Goal: Task Accomplishment & Management: Manage account settings

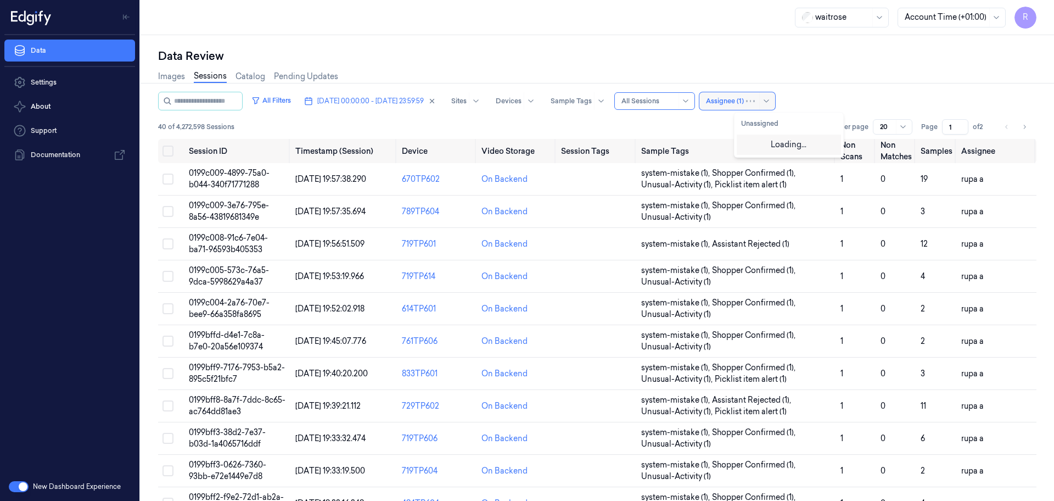
click at [744, 96] on div at bounding box center [725, 101] width 38 height 10
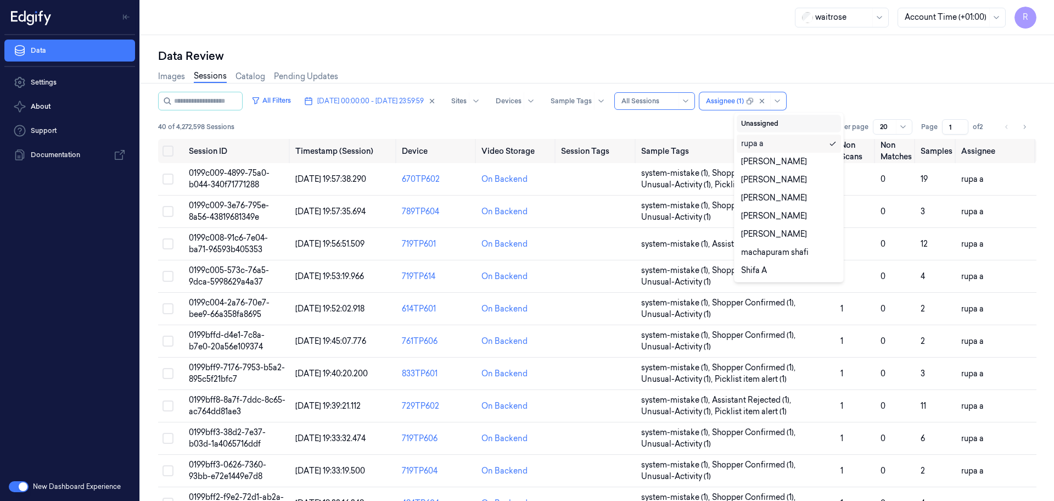
click at [782, 122] on button "Unassigned" at bounding box center [789, 124] width 104 height 18
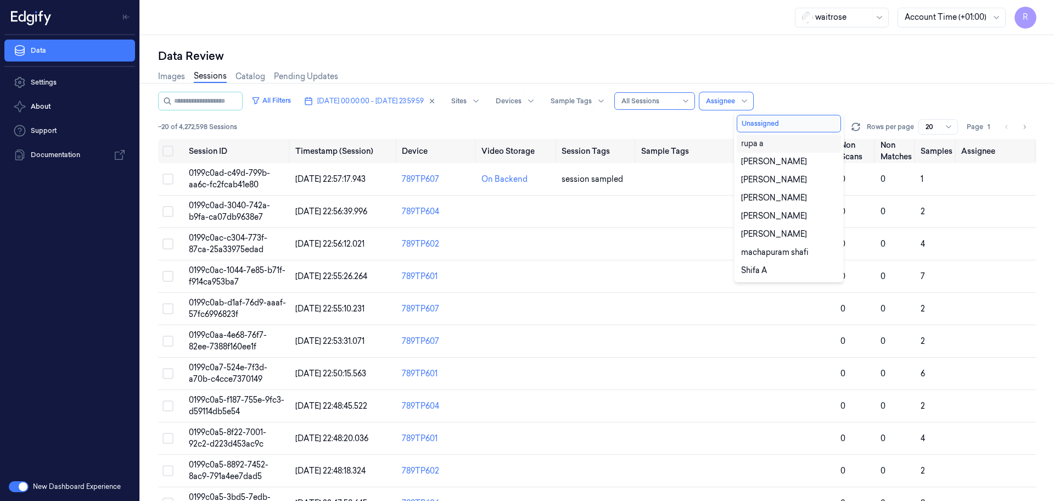
click at [712, 39] on div "Data Review Images Sessions Catalog Pending Updates All Filters 07/10/2025 00:0…" at bounding box center [598, 268] width 914 height 466
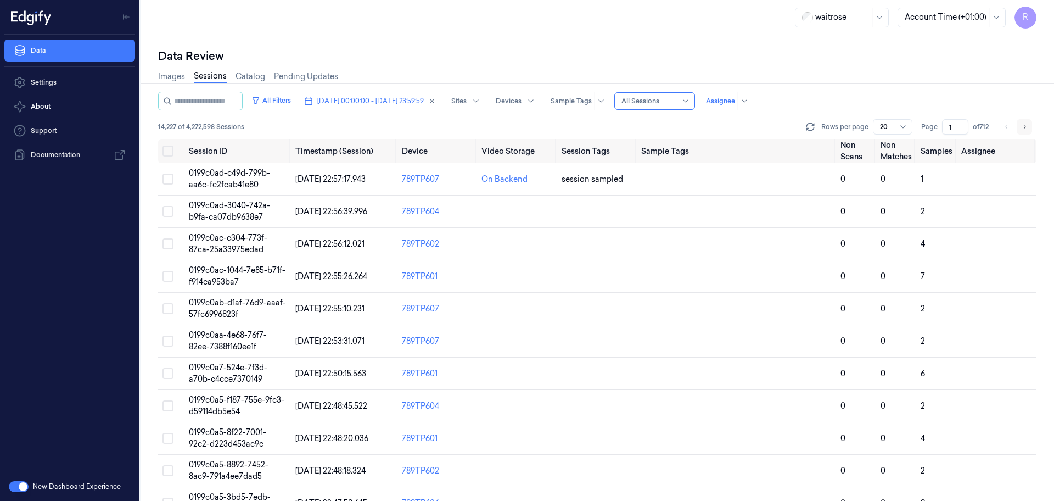
click at [1023, 123] on icon "Go to next page" at bounding box center [1024, 126] width 7 height 9
drag, startPoint x: 952, startPoint y: 128, endPoint x: 929, endPoint y: 130, distance: 23.7
click at [929, 130] on div "Page 3 of 712" at bounding box center [955, 126] width 69 height 15
type input "11"
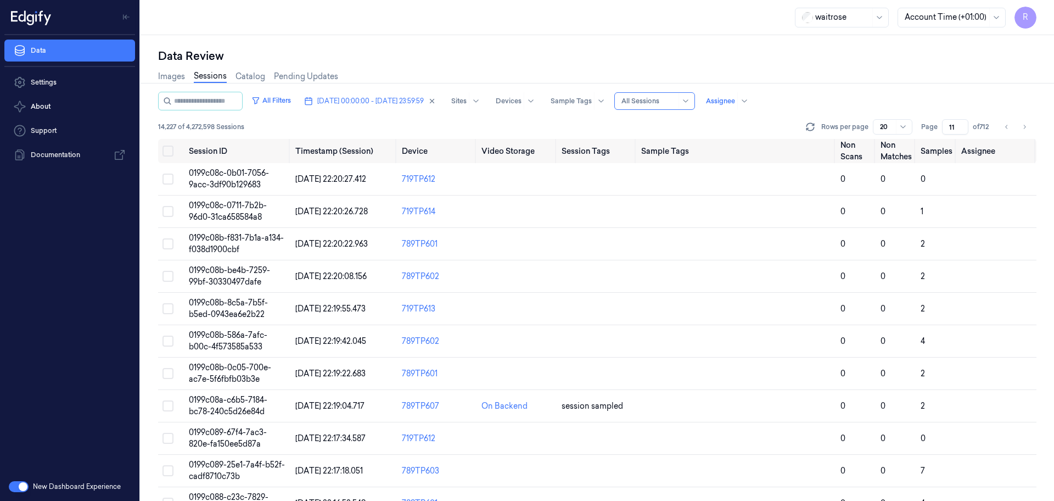
click at [856, 43] on div "Data Review Images Sessions Catalog Pending Updates All Filters 07/10/2025 00:0…" at bounding box center [598, 268] width 914 height 466
click at [172, 72] on link "Images" at bounding box center [171, 76] width 27 height 13
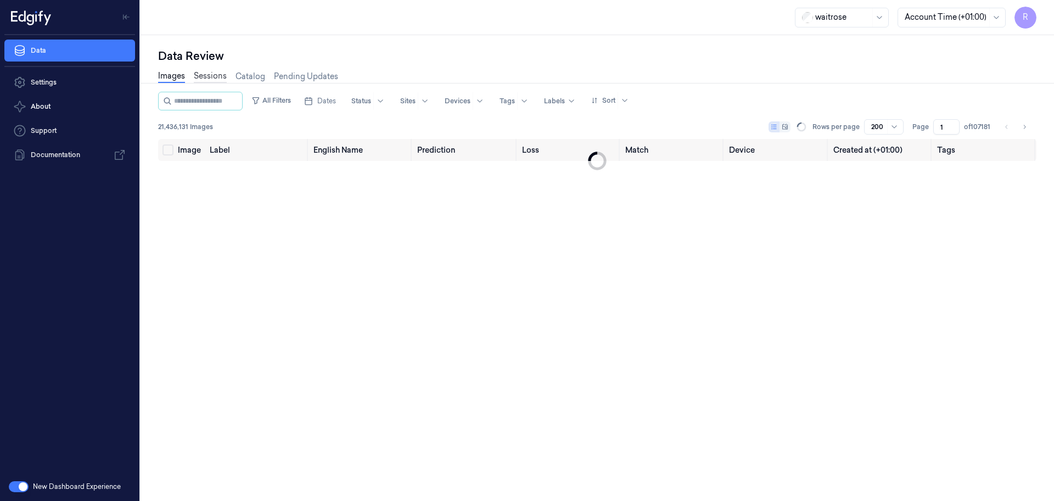
click at [202, 74] on link "Sessions" at bounding box center [210, 76] width 33 height 13
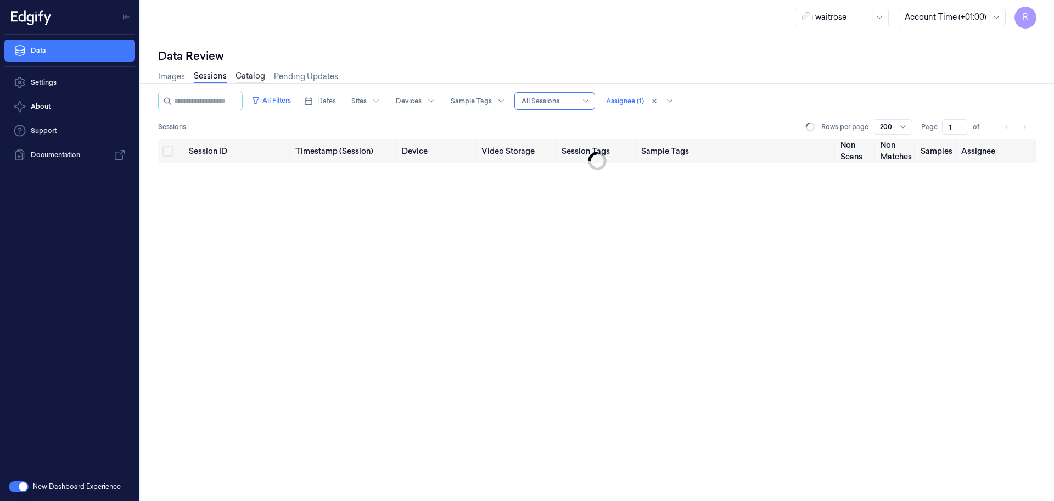
click at [262, 75] on link "Catalog" at bounding box center [251, 76] width 30 height 13
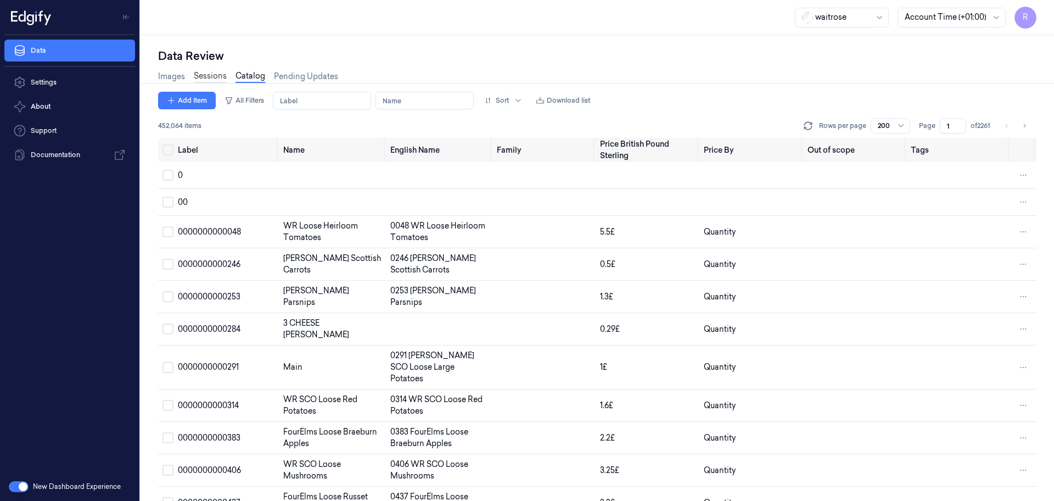
click at [208, 73] on link "Sessions" at bounding box center [210, 76] width 33 height 13
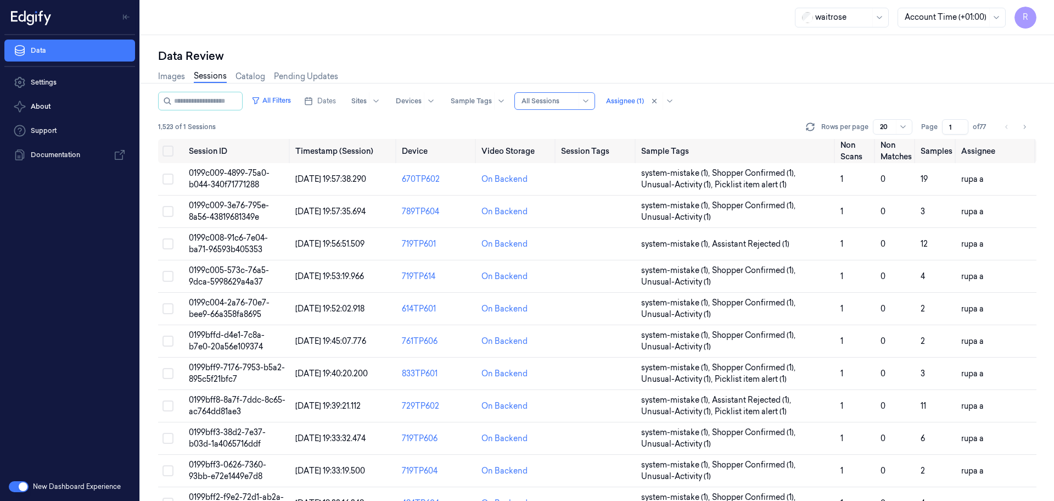
click at [815, 65] on div "Images Sessions Catalog Pending Updates" at bounding box center [597, 78] width 878 height 28
click at [644, 103] on div at bounding box center [625, 101] width 38 height 10
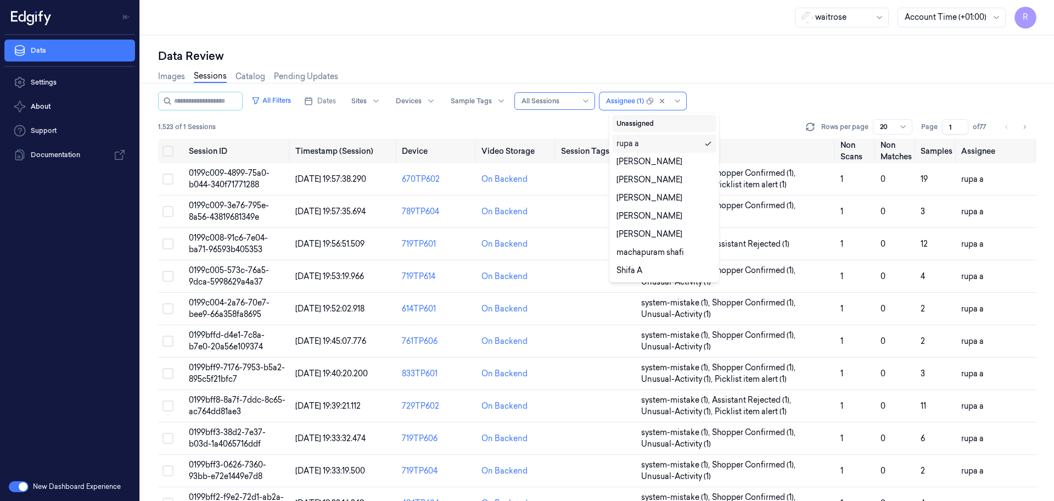
click at [653, 126] on button "Unassigned" at bounding box center [664, 124] width 104 height 18
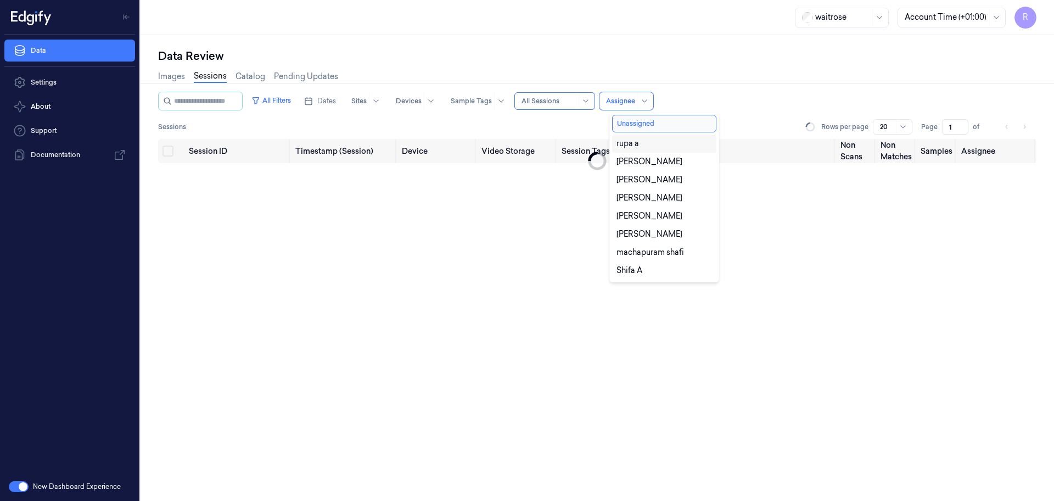
click at [753, 50] on div "Data Review" at bounding box center [597, 55] width 878 height 15
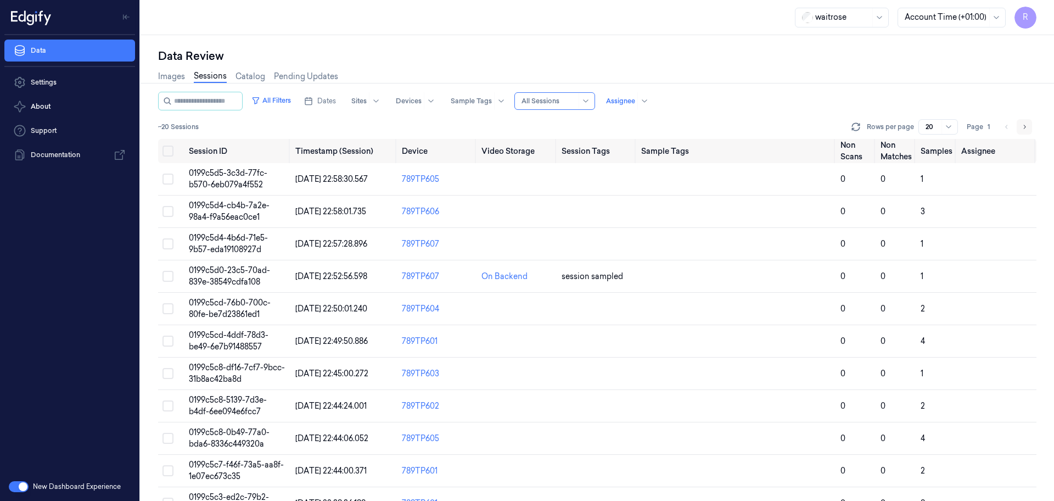
click at [1022, 130] on icon "Go to next page" at bounding box center [1024, 126] width 7 height 9
click at [1023, 127] on icon "Go to next page" at bounding box center [1024, 126] width 7 height 9
drag, startPoint x: 939, startPoint y: 127, endPoint x: 914, endPoint y: 127, distance: 25.8
click at [914, 127] on div "Rows per page 4 results available. Use Up and Down to choose options, press Ent…" at bounding box center [902, 126] width 109 height 15
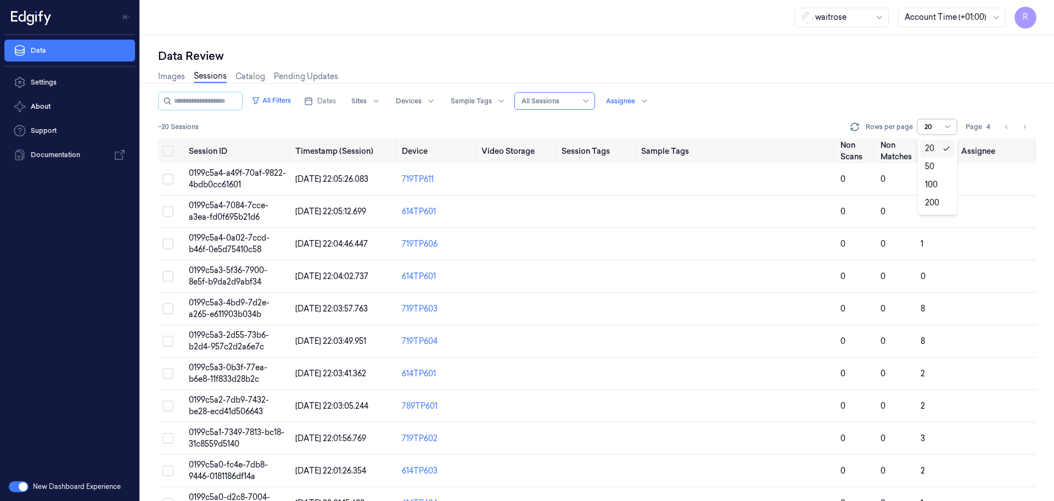
click at [928, 83] on div at bounding box center [597, 83] width 922 height 1
click at [1022, 130] on icon "Go to next page" at bounding box center [1024, 126] width 7 height 9
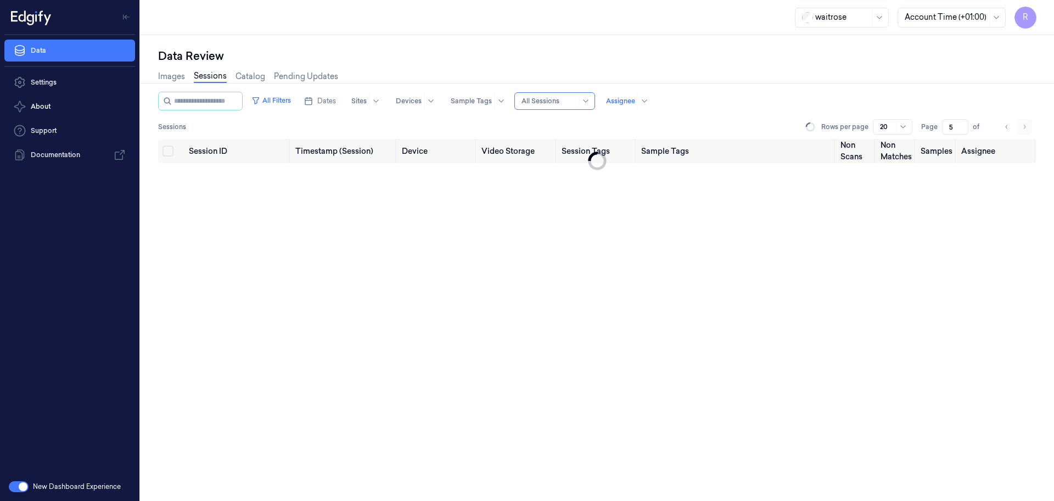
click at [1022, 130] on li "pagination" at bounding box center [1024, 126] width 15 height 15
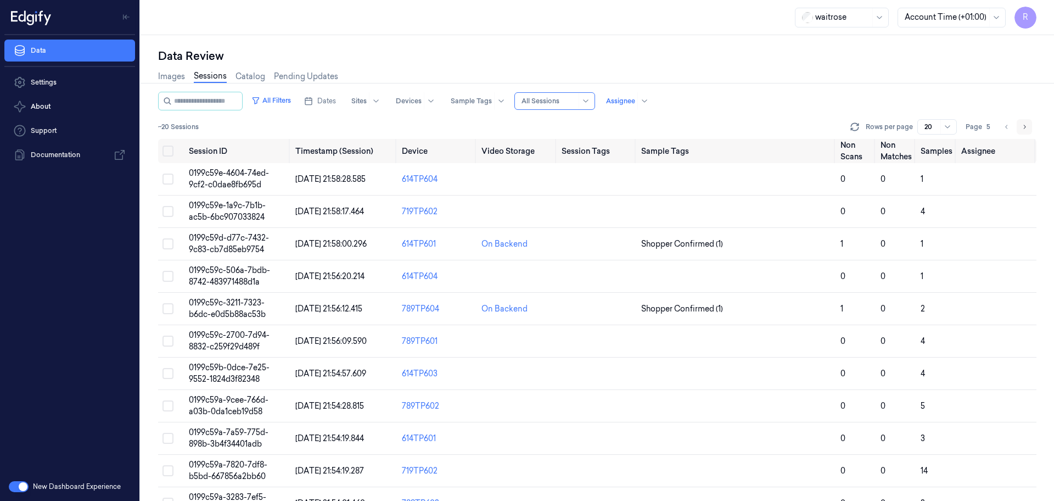
click at [1027, 125] on icon "Go to next page" at bounding box center [1024, 126] width 7 height 9
click at [799, 76] on div "Images Sessions Catalog Pending Updates" at bounding box center [597, 78] width 878 height 28
click at [790, 88] on div "Images Sessions Catalog Pending Updates" at bounding box center [597, 78] width 878 height 28
click at [623, 106] on div "Assignee" at bounding box center [620, 101] width 29 height 18
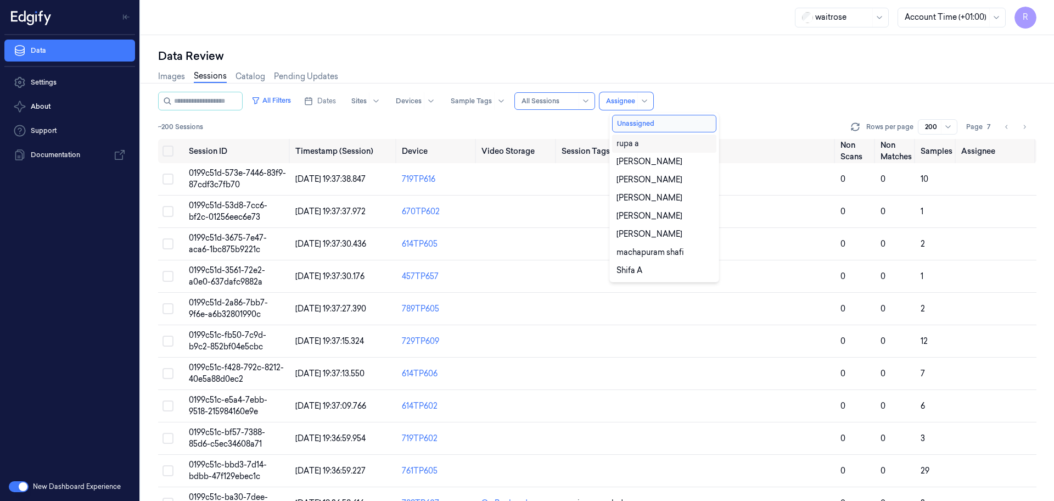
click at [668, 142] on div "rupa a" at bounding box center [665, 144] width 96 height 12
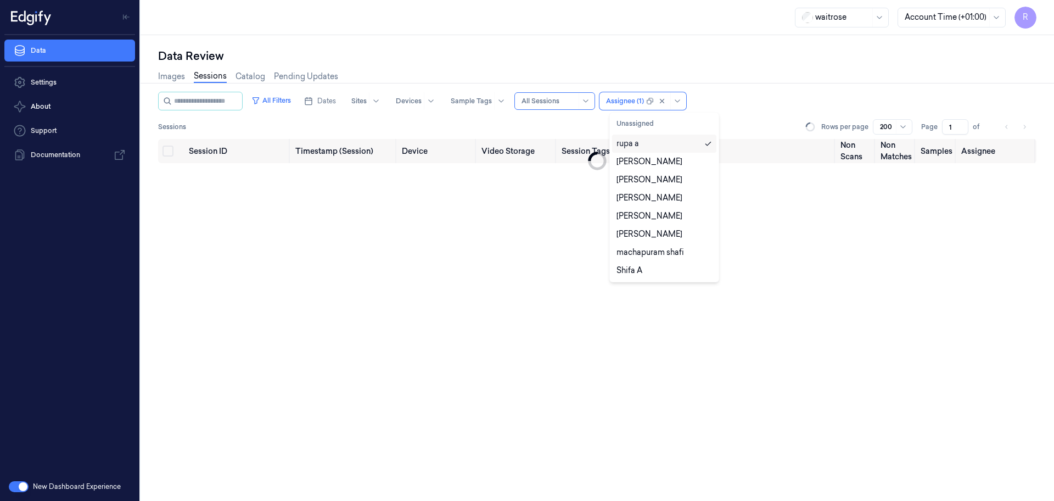
click at [726, 75] on div "Images Sessions Catalog Pending Updates" at bounding box center [597, 78] width 878 height 28
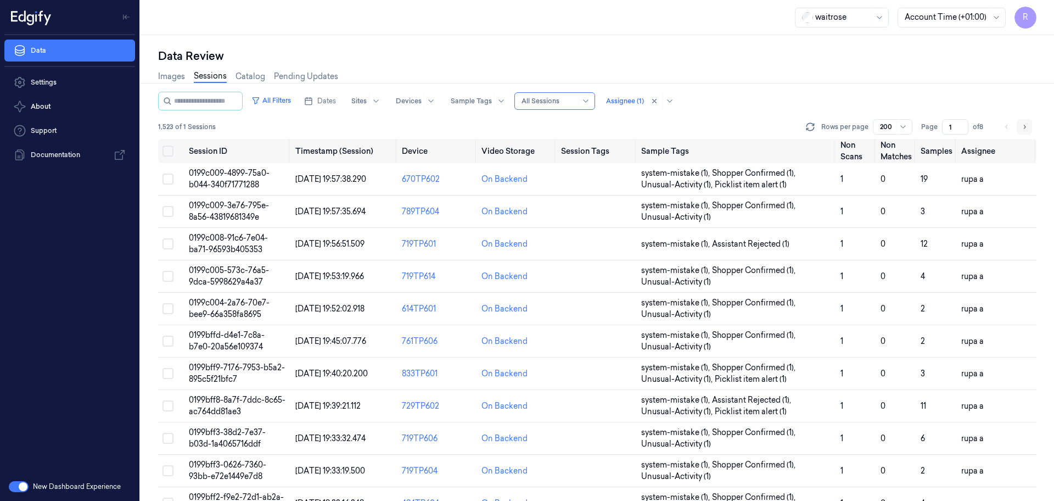
click at [1030, 128] on button "Go to next page" at bounding box center [1024, 126] width 15 height 15
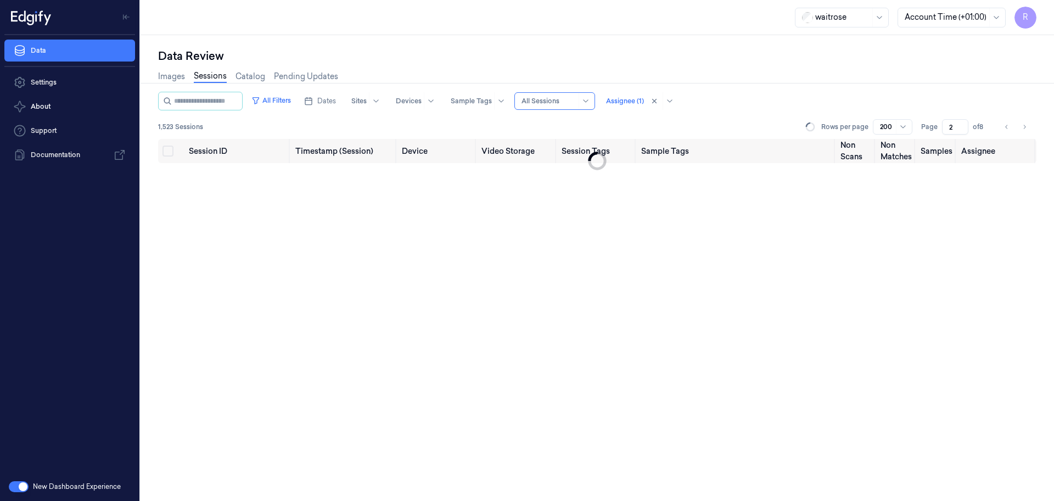
click at [721, 24] on div "waitrose Account Time (+01:00) R" at bounding box center [598, 17] width 914 height 35
click at [336, 105] on span "Dates" at bounding box center [326, 101] width 19 height 10
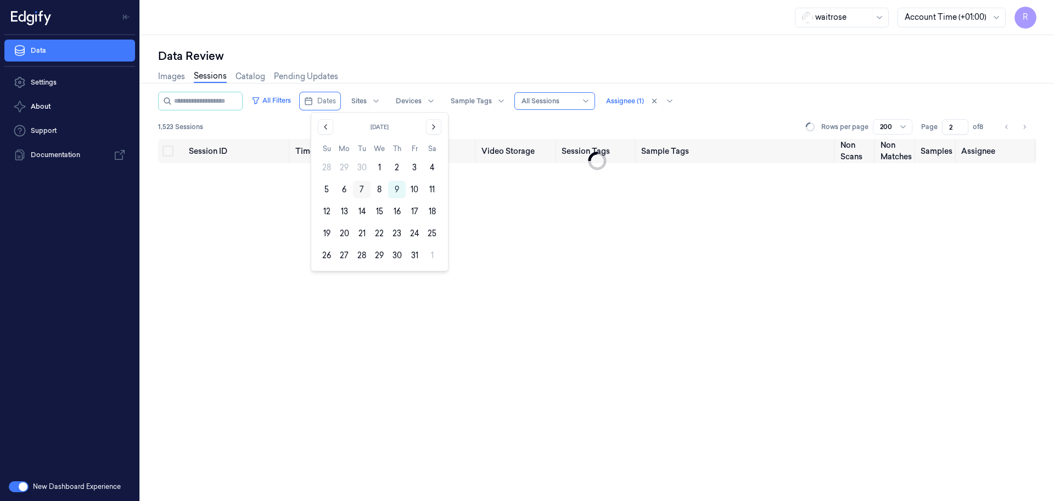
click at [360, 189] on button "7" at bounding box center [362, 190] width 18 height 18
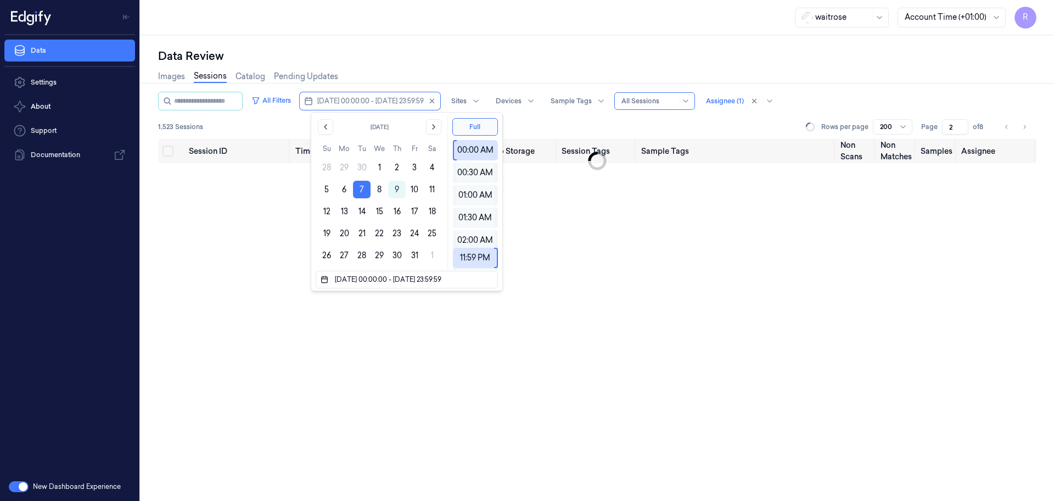
click at [436, 43] on div "Data Review Images Sessions Catalog Pending Updates All Filters 07/10/2025 00:0…" at bounding box center [598, 268] width 914 height 466
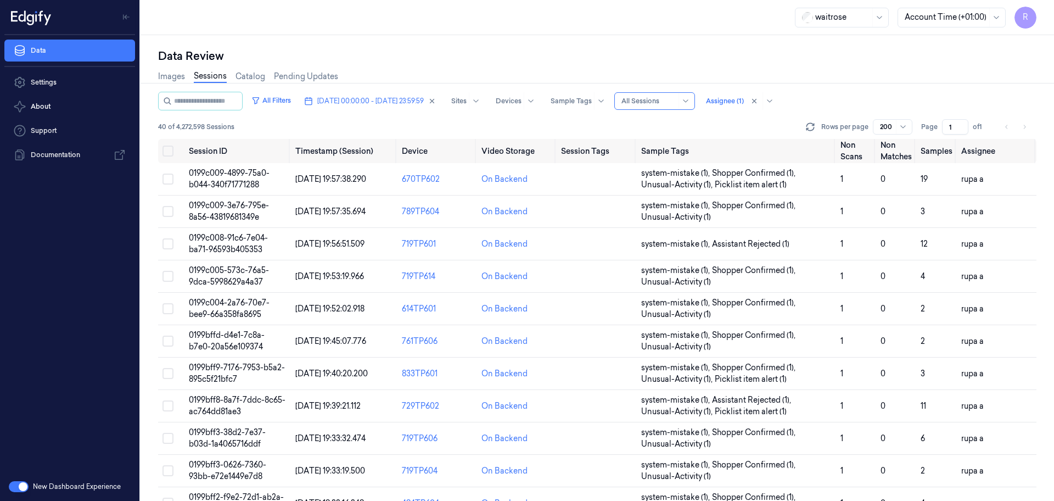
click at [1025, 126] on li "pagination" at bounding box center [1024, 126] width 15 height 15
drag, startPoint x: 954, startPoint y: 128, endPoint x: 785, endPoint y: 114, distance: 169.6
click at [802, 117] on div "All Filters 07/10/2025 00:00:00 - 07/10/2025 23:59:59 Sites Devices Sample Tags…" at bounding box center [597, 115] width 878 height 47
click at [951, 126] on input "1" at bounding box center [955, 126] width 26 height 15
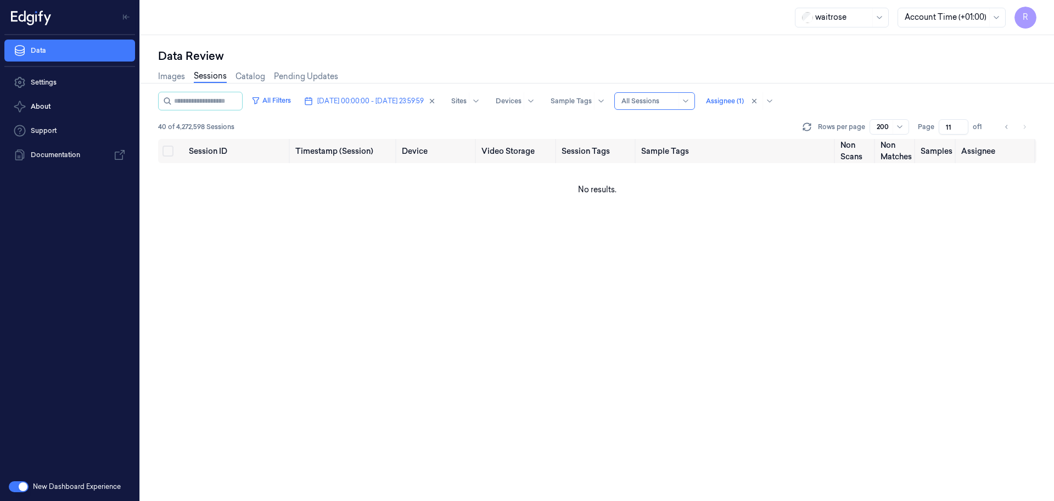
type input "11"
click at [472, 66] on div "Images Sessions Catalog Pending Updates" at bounding box center [597, 78] width 878 height 28
click at [744, 104] on div at bounding box center [725, 101] width 38 height 10
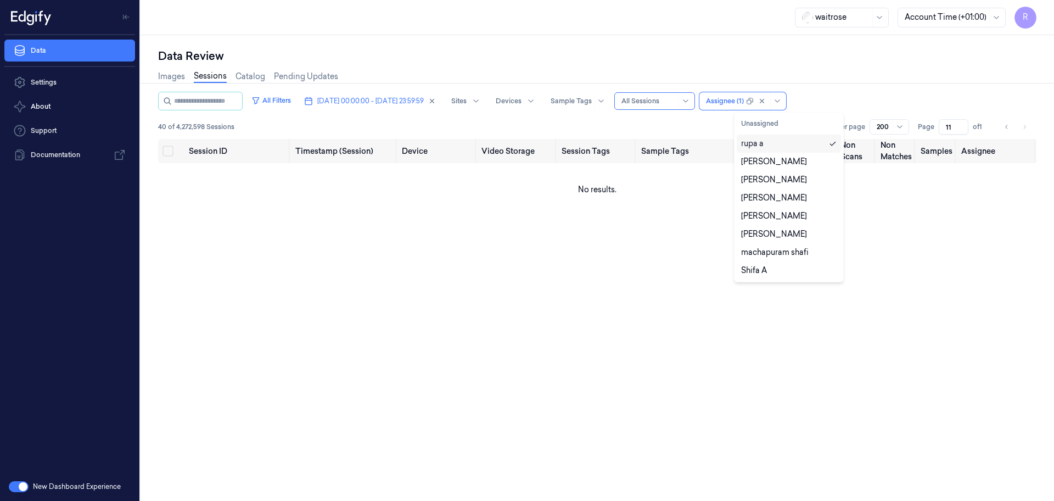
click at [737, 68] on div "Images Sessions Catalog Pending Updates" at bounding box center [597, 78] width 878 height 28
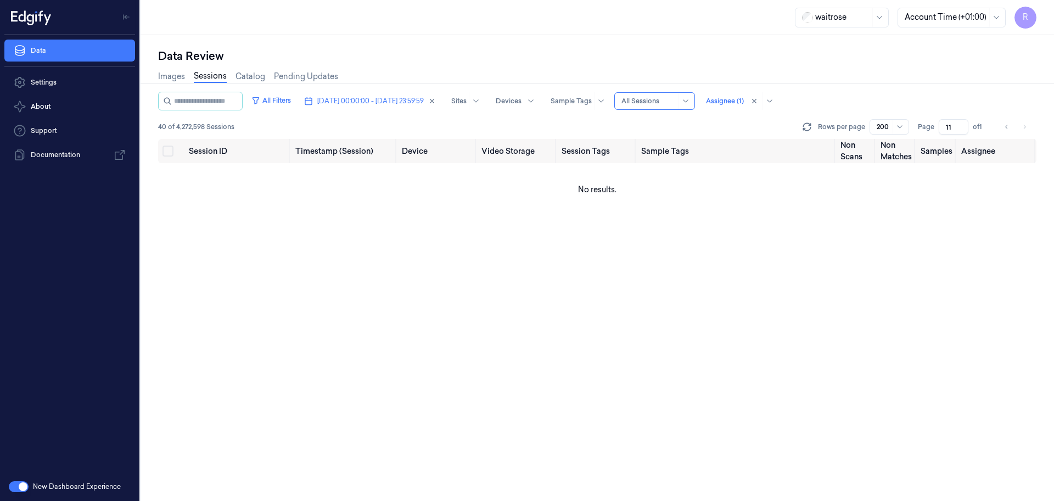
click at [676, 100] on div at bounding box center [648, 101] width 55 height 10
click at [716, 64] on div "Images Sessions Catalog Pending Updates" at bounding box center [597, 78] width 878 height 28
click at [161, 78] on link "Images" at bounding box center [171, 76] width 27 height 13
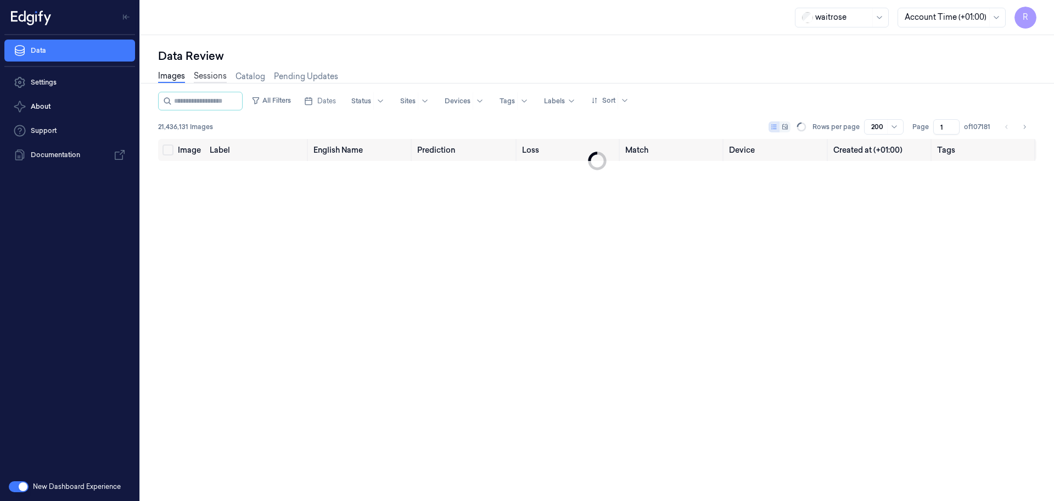
click at [218, 75] on link "Sessions" at bounding box center [210, 76] width 33 height 13
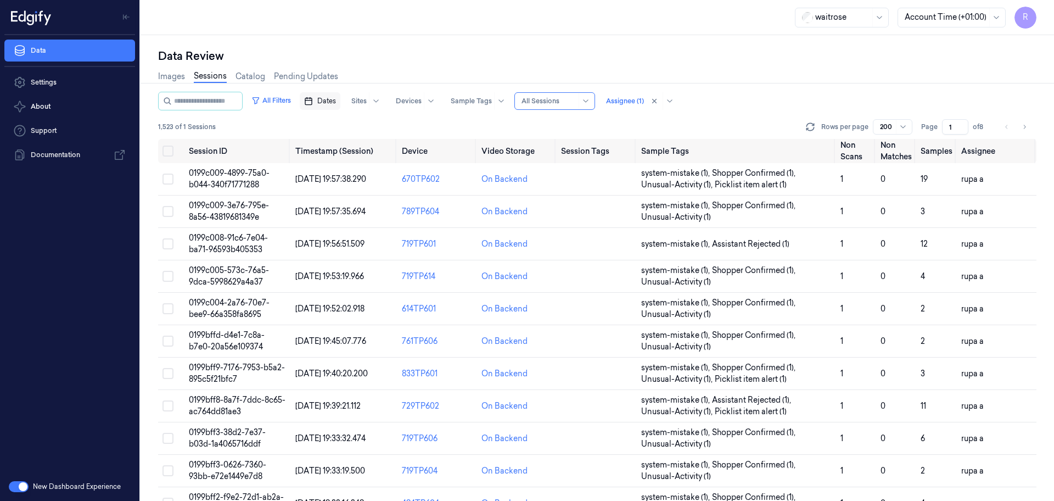
click at [335, 100] on span "Dates" at bounding box center [326, 101] width 19 height 10
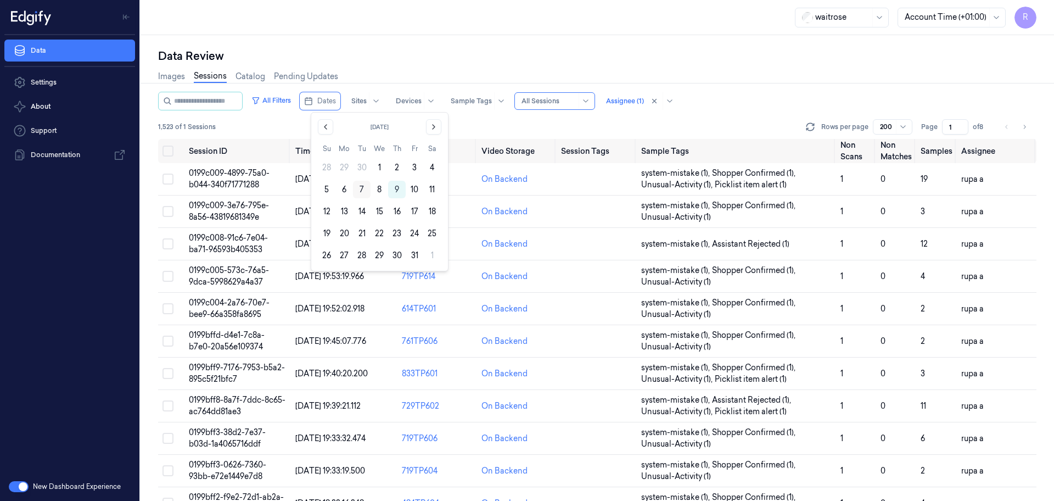
click at [362, 186] on button "7" at bounding box center [362, 190] width 18 height 18
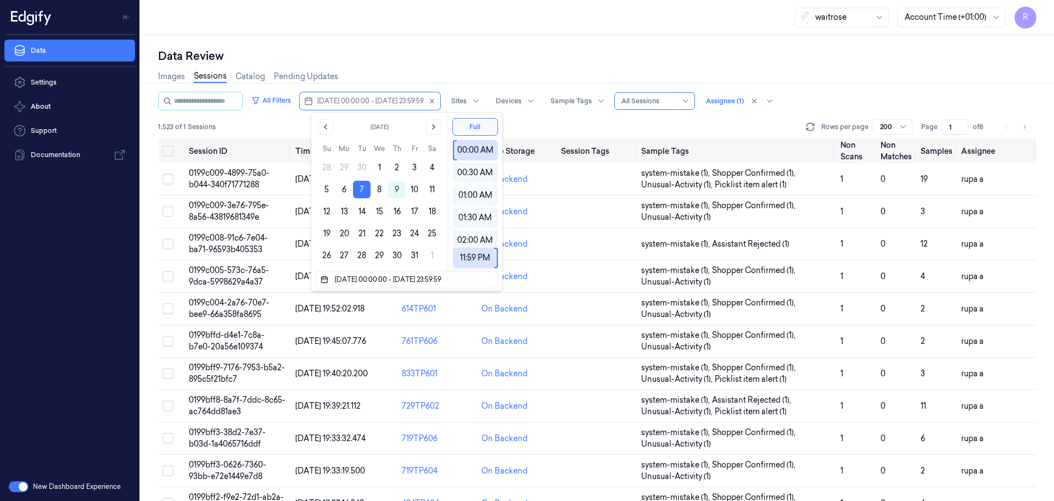
click at [410, 68] on div "Images Sessions Catalog Pending Updates" at bounding box center [597, 78] width 878 height 28
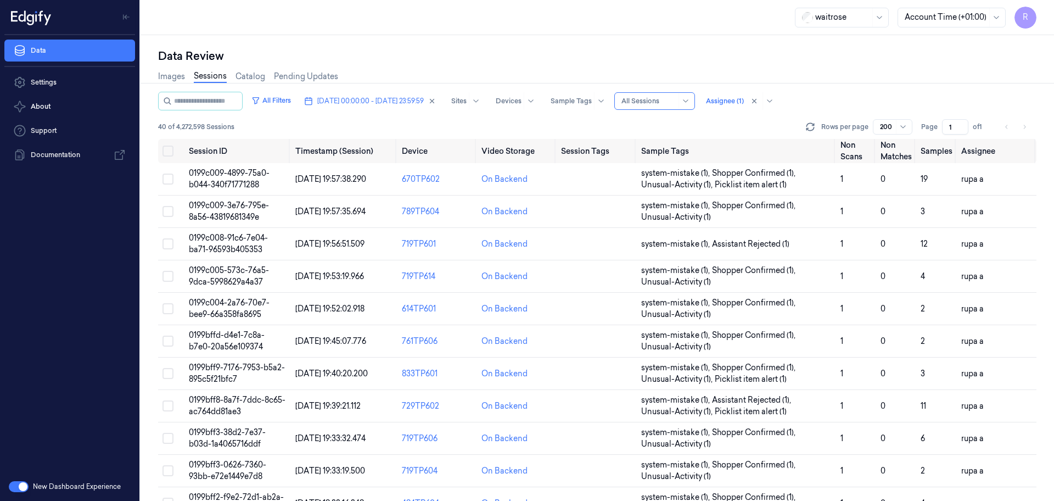
click at [432, 52] on div "Data Review" at bounding box center [597, 55] width 878 height 15
click at [1022, 127] on li "pagination" at bounding box center [1024, 126] width 15 height 15
click at [1022, 56] on div "Data Review" at bounding box center [597, 55] width 878 height 15
click at [1021, 123] on li "pagination" at bounding box center [1024, 126] width 15 height 15
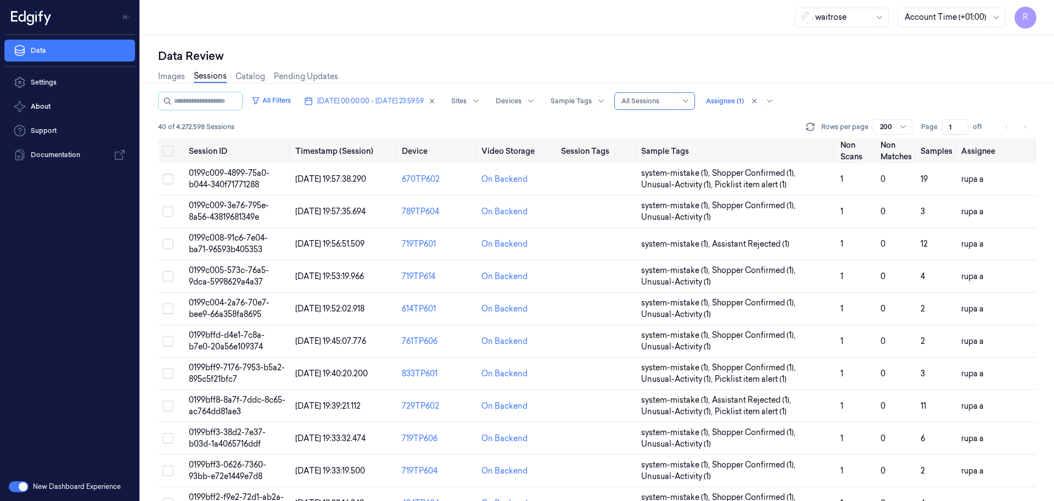
click at [581, 9] on div "waitrose Account Time (+01:00) R" at bounding box center [598, 17] width 914 height 35
click at [1024, 126] on li "pagination" at bounding box center [1024, 126] width 15 height 15
click at [66, 48] on link "Data" at bounding box center [69, 51] width 131 height 22
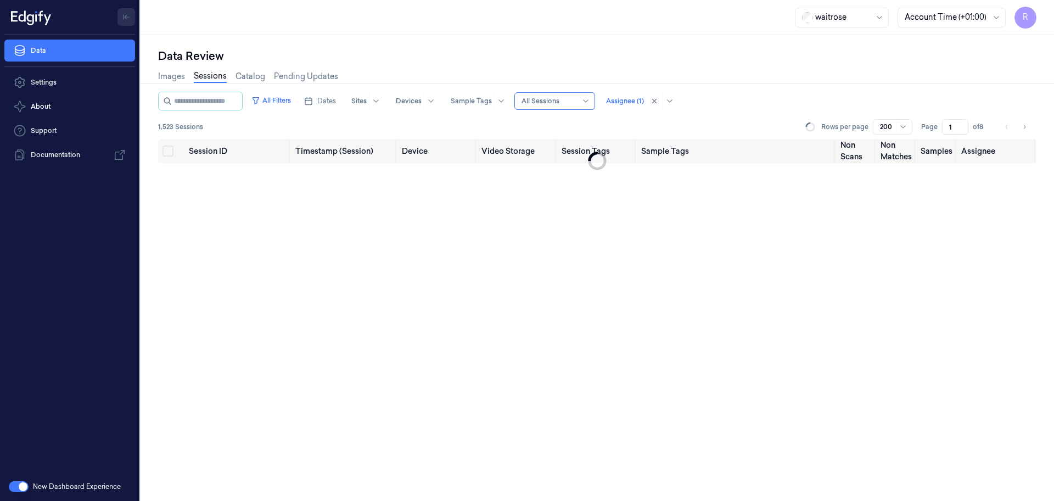
click at [130, 16] on button "Toggle Navigation" at bounding box center [126, 17] width 18 height 18
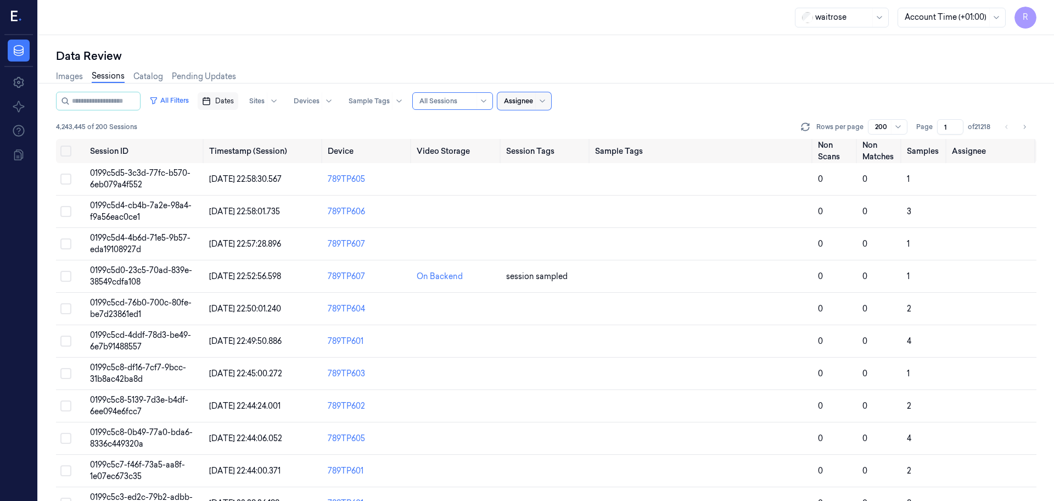
click at [234, 100] on span "Dates" at bounding box center [224, 101] width 19 height 10
click at [234, 103] on span "Dates" at bounding box center [224, 101] width 19 height 10
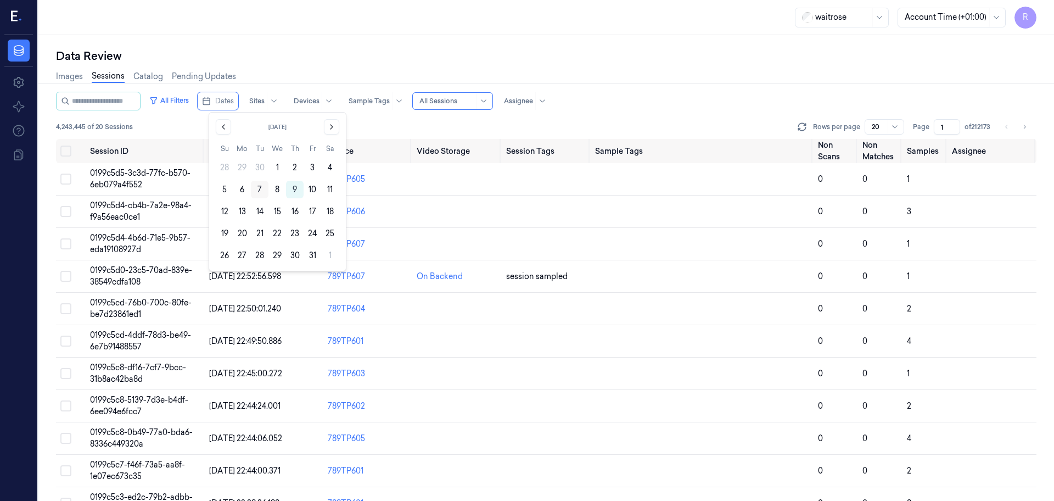
click at [260, 184] on button "7" at bounding box center [260, 190] width 18 height 18
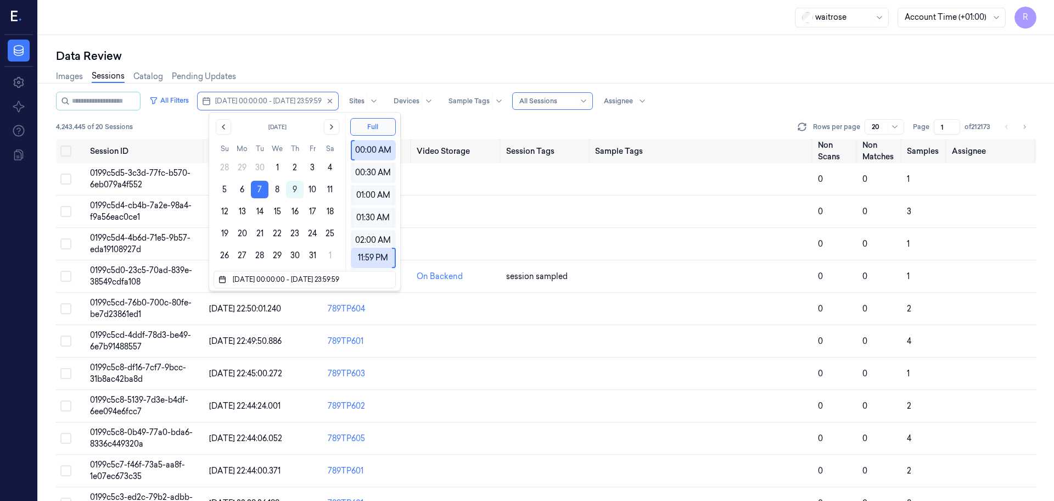
click at [298, 57] on div "Data Review" at bounding box center [546, 55] width 980 height 15
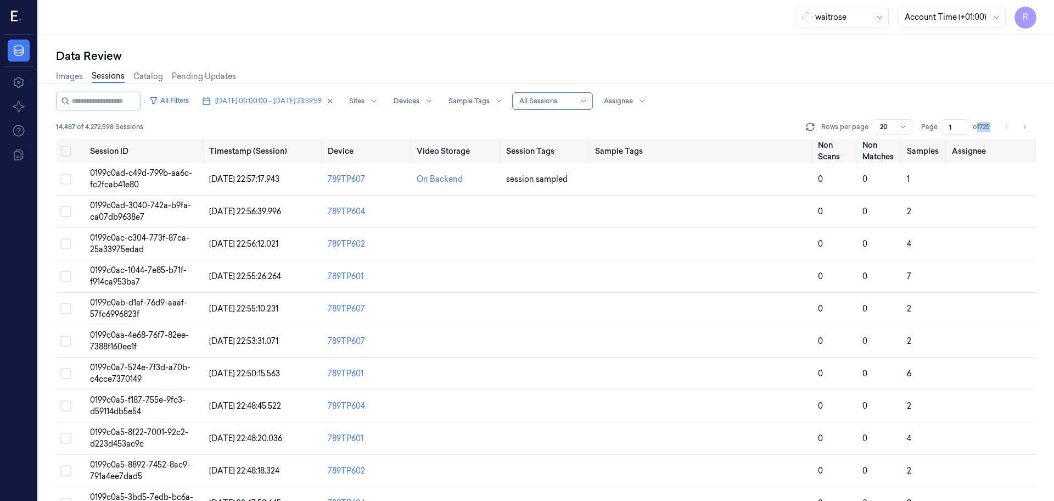
drag, startPoint x: 976, startPoint y: 129, endPoint x: 992, endPoint y: 129, distance: 16.5
click at [992, 129] on div "Rows per page 20 Page 1 of 725" at bounding box center [920, 126] width 233 height 15
click at [23, 12] on div "R" at bounding box center [18, 17] width 29 height 35
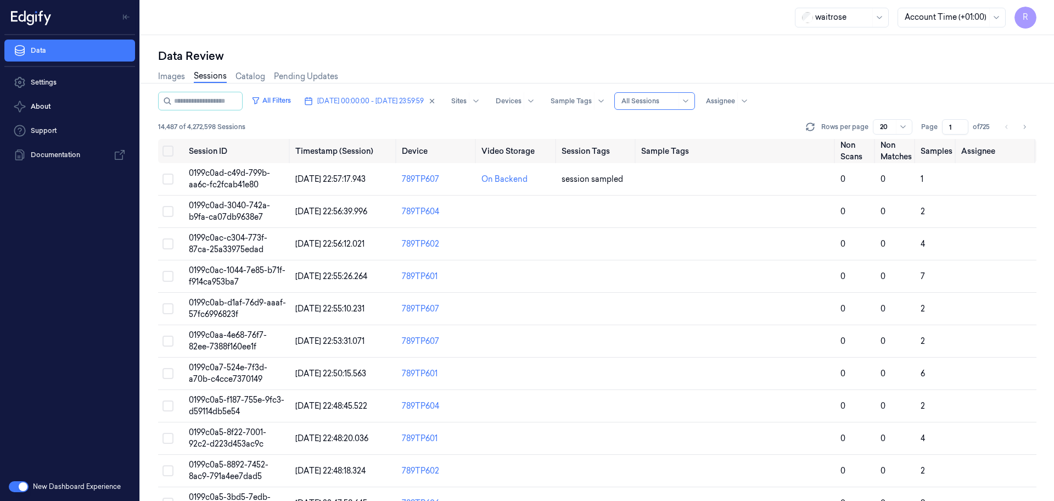
click at [25, 13] on icon at bounding box center [22, 16] width 7 height 11
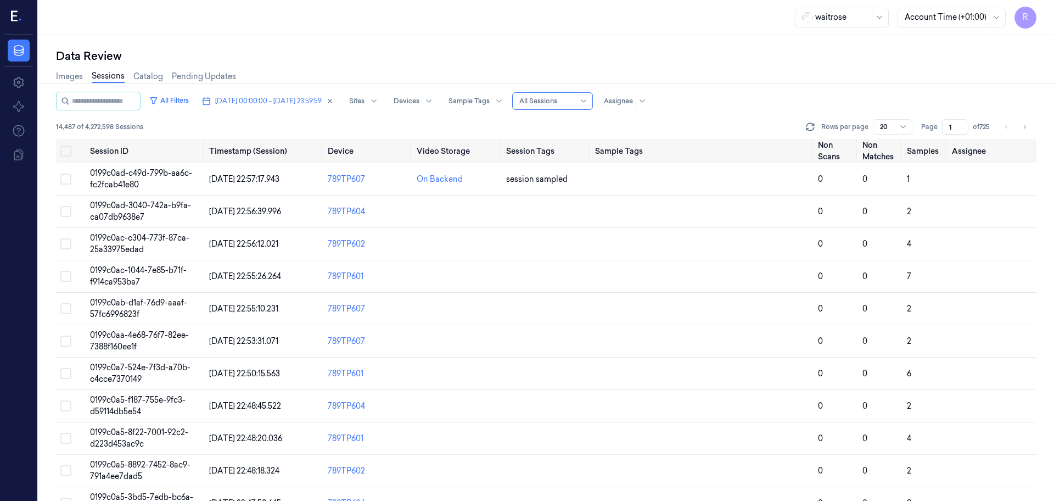
click at [976, 18] on div at bounding box center [946, 18] width 82 height 12
click at [949, 60] on div "Local (+5.5:30)" at bounding box center [931, 60] width 52 height 12
click at [943, 15] on div at bounding box center [946, 18] width 82 height 12
click at [939, 38] on div "Account Time (+01:00)" at bounding box center [946, 42] width 82 height 12
click at [304, 98] on span "[DATE] 00:00:00 - [DATE] 23:59:59" at bounding box center [268, 101] width 107 height 10
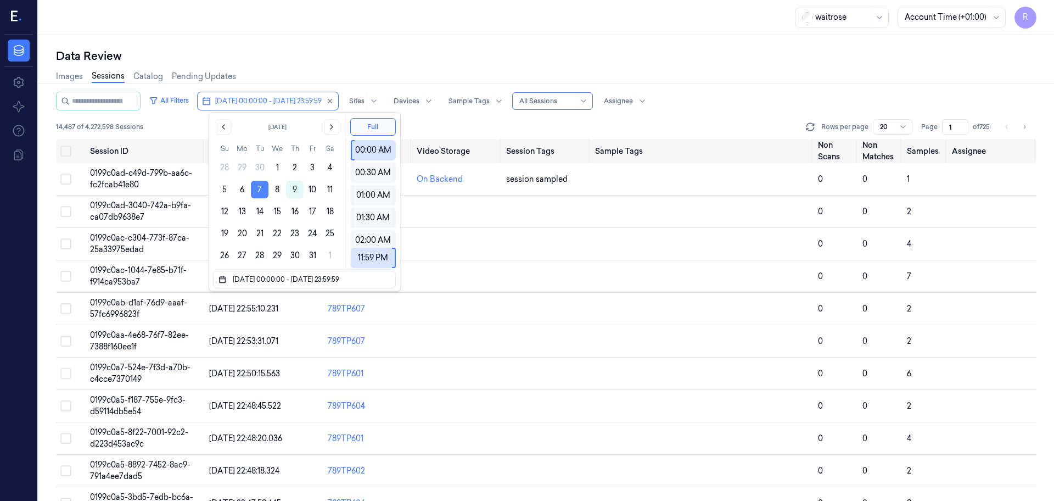
click at [262, 185] on button "7" at bounding box center [260, 190] width 18 height 18
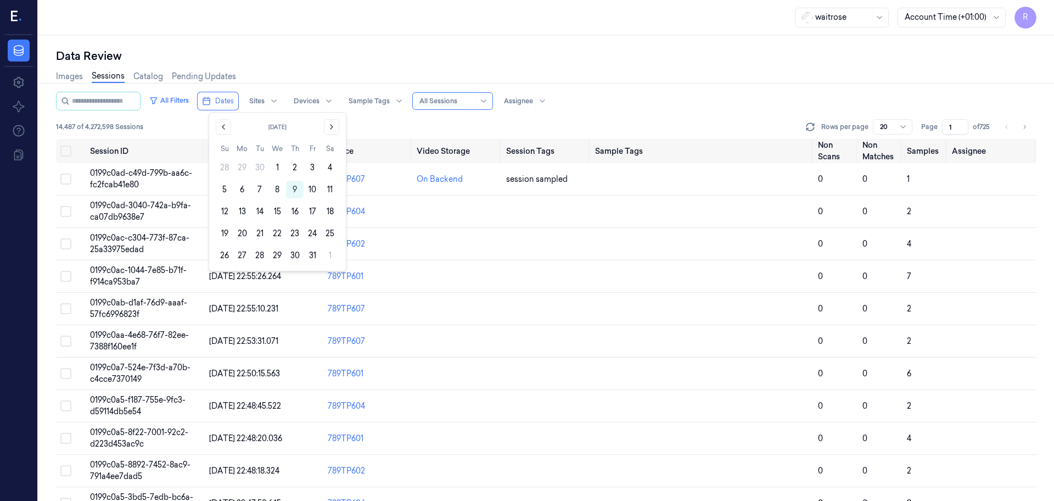
click at [308, 54] on div "Data Review" at bounding box center [546, 55] width 980 height 15
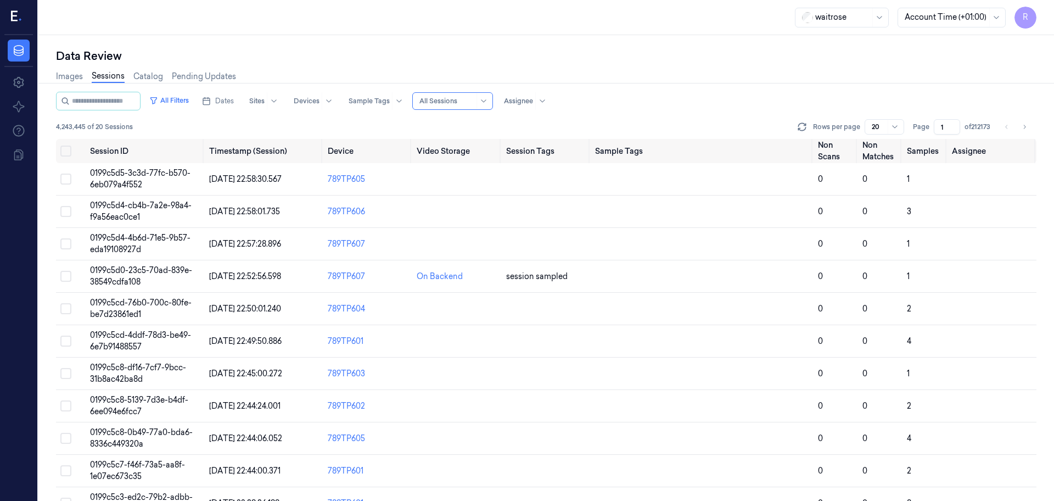
click at [1030, 14] on span "R" at bounding box center [1026, 18] width 22 height 22
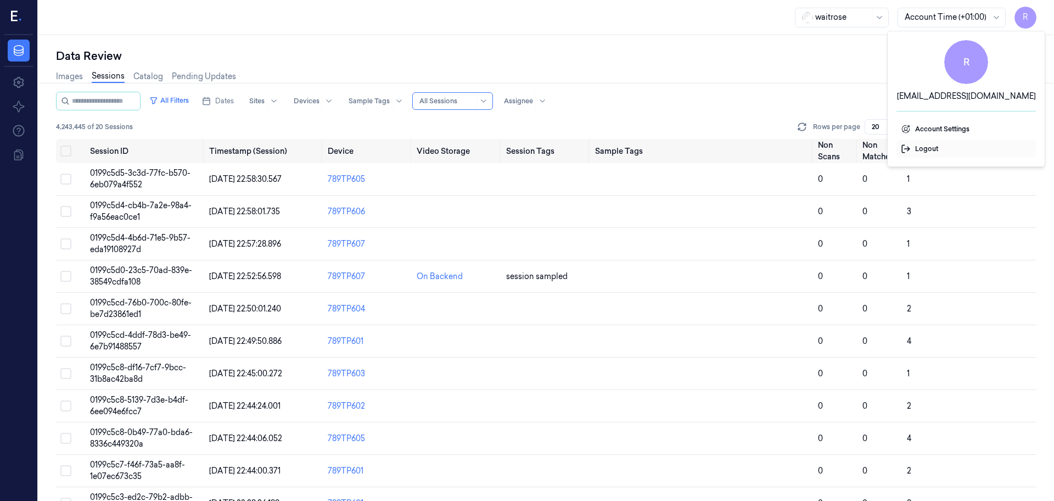
click at [933, 147] on span "Logout" at bounding box center [966, 149] width 131 height 10
